Goal: Task Accomplishment & Management: Use online tool/utility

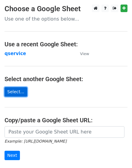
click at [17, 93] on link "Select..." at bounding box center [16, 91] width 23 height 9
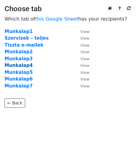
click at [27, 65] on strong "Munkalap4" at bounding box center [19, 65] width 28 height 5
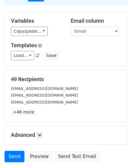
scroll to position [90, 0]
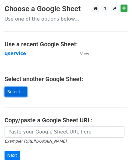
click at [16, 90] on link "Select..." at bounding box center [16, 91] width 23 height 9
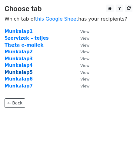
click at [28, 72] on strong "Munkalap5" at bounding box center [19, 72] width 28 height 5
click at [21, 71] on strong "Munkalap5" at bounding box center [19, 72] width 28 height 5
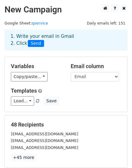
click at [69, 91] on h5 "Templates" at bounding box center [66, 91] width 111 height 7
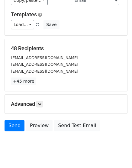
scroll to position [90, 0]
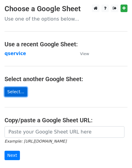
click at [16, 90] on link "Select..." at bounding box center [16, 91] width 23 height 9
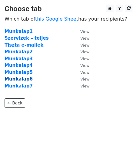
click at [20, 80] on strong "Munkalap6" at bounding box center [19, 78] width 28 height 5
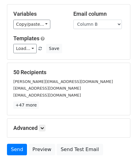
scroll to position [31, 0]
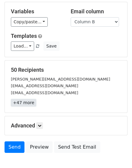
click at [25, 101] on link "+47 more" at bounding box center [23, 103] width 25 height 8
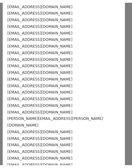
scroll to position [0, 0]
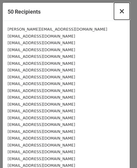
click at [119, 10] on span "×" at bounding box center [122, 11] width 6 height 8
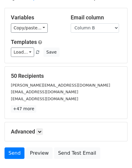
scroll to position [27, 0]
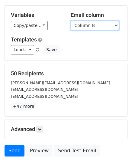
click at [116, 25] on select "Column A Column B" at bounding box center [95, 25] width 48 height 9
click at [105, 73] on h5 "50 Recipients" at bounding box center [66, 73] width 111 height 7
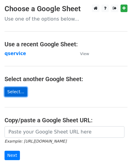
click at [12, 93] on link "Select..." at bounding box center [16, 91] width 23 height 9
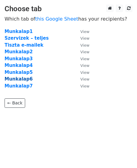
click at [24, 81] on strong "Munkalap6" at bounding box center [19, 78] width 28 height 5
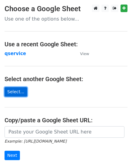
click at [12, 88] on link "Select..." at bounding box center [16, 91] width 23 height 9
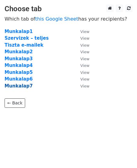
click at [17, 85] on strong "Munkalap7" at bounding box center [19, 85] width 28 height 5
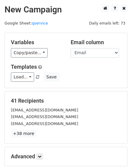
scroll to position [66, 0]
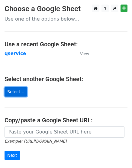
click at [14, 90] on link "Select..." at bounding box center [16, 91] width 23 height 9
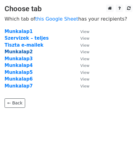
click at [19, 52] on strong "Munkalap2" at bounding box center [19, 51] width 28 height 5
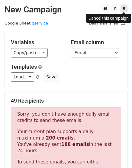
click at [125, 8] on icon at bounding box center [124, 8] width 3 height 4
